Goal: Task Accomplishment & Management: Use online tool/utility

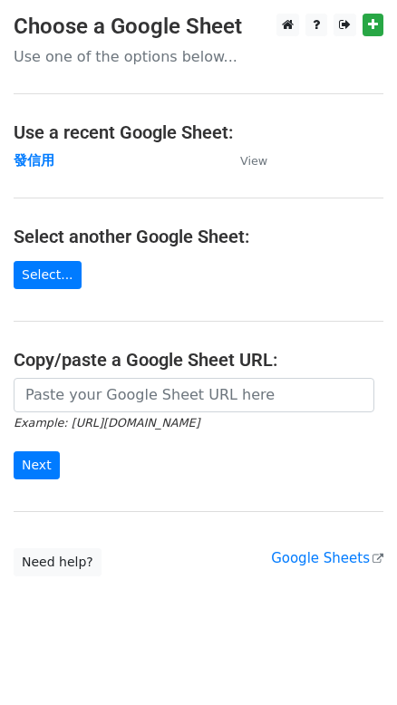
click at [43, 159] on strong "發信用" at bounding box center [34, 160] width 41 height 16
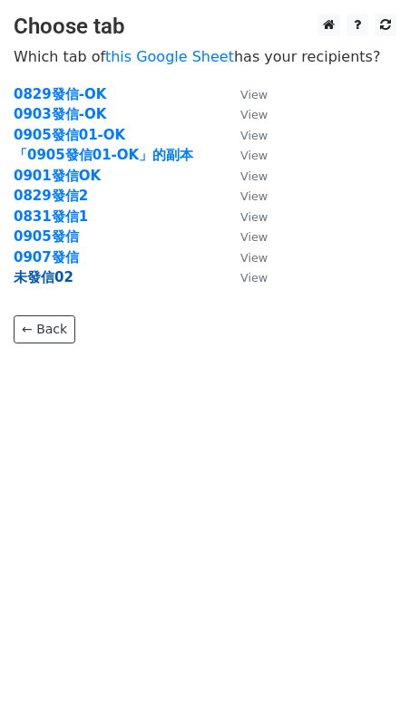
click at [46, 276] on strong "未發信02" at bounding box center [44, 277] width 60 height 16
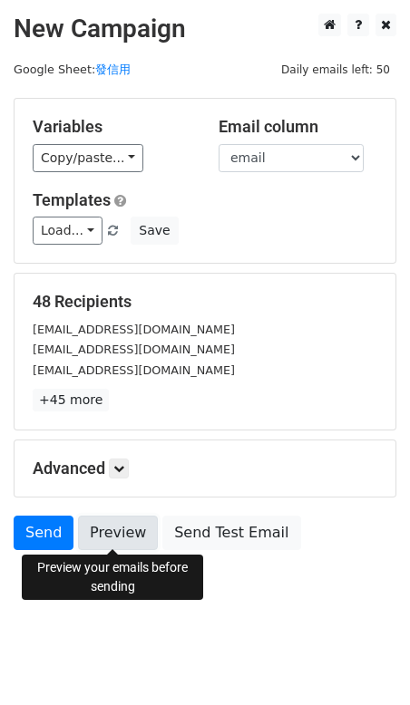
click at [116, 544] on link "Preview" at bounding box center [118, 533] width 80 height 34
